Goal: Navigation & Orientation: Find specific page/section

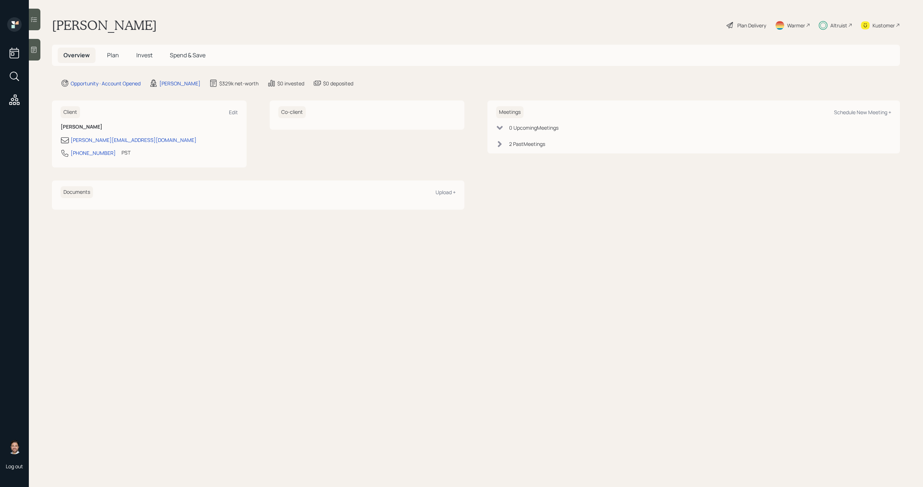
click at [878, 24] on div "Kustomer" at bounding box center [883, 26] width 22 height 8
